Goal: Task Accomplishment & Management: Use online tool/utility

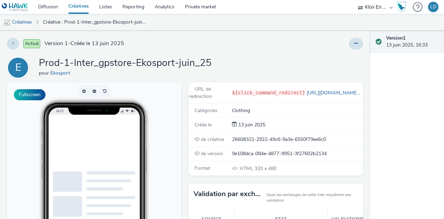
scroll to position [96, 0]
click at [136, 170] on video at bounding box center [111, 131] width 94 height 166
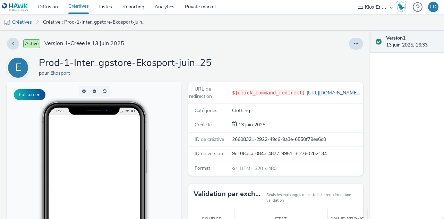
scroll to position [0, 0]
click at [46, 7] on link "Diffusion" at bounding box center [48, 7] width 30 height 14
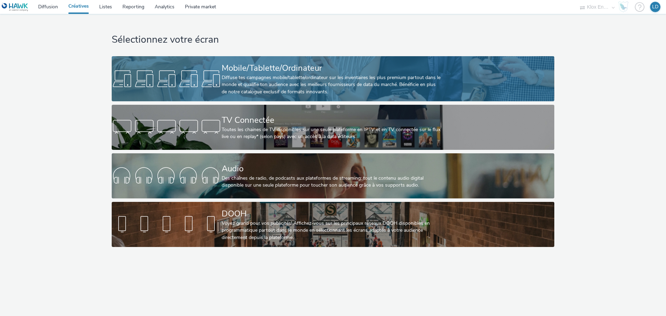
click at [269, 80] on div "Diffuse tes campagnes mobile/tablette/ordinateur sur les inventaires les plus p…" at bounding box center [332, 84] width 220 height 21
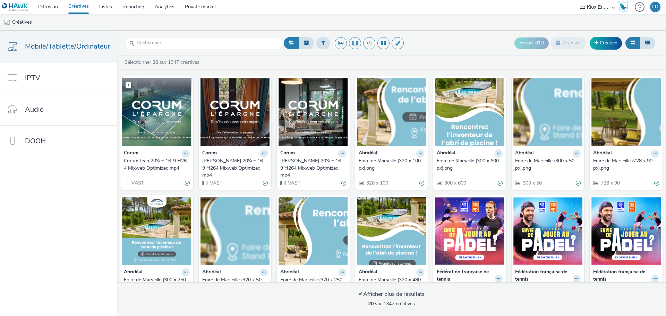
click at [158, 110] on img at bounding box center [156, 112] width 69 height 68
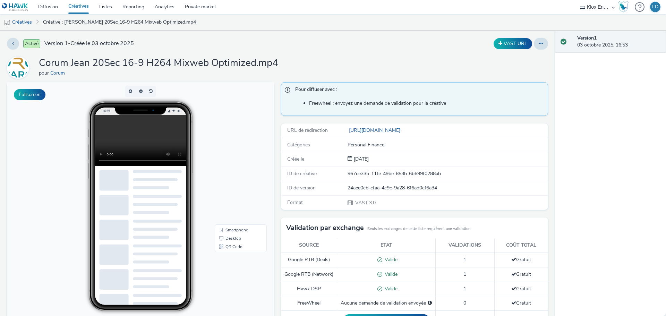
click at [267, 37] on div "Activé Version 1 - Créée le 03 octobre 2025 VAST URL Corum Jean 20Sec 16-9 H264…" at bounding box center [277, 173] width 555 height 285
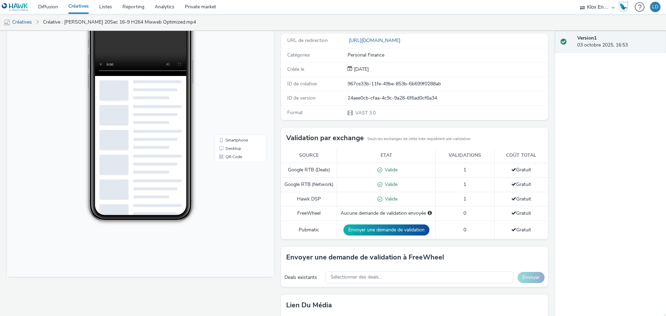
scroll to position [90, 0]
click at [375, 169] on span at bounding box center [378, 169] width 7 height 7
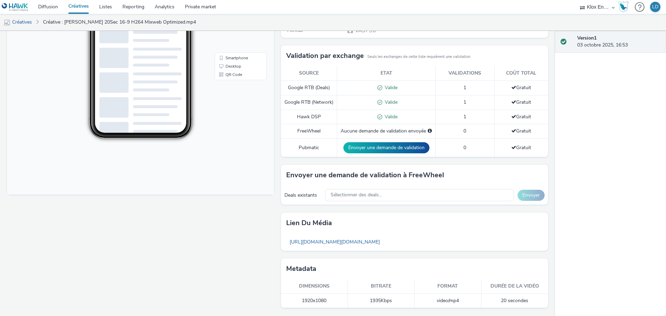
scroll to position [0, 0]
